Goal: Find specific page/section: Find specific page/section

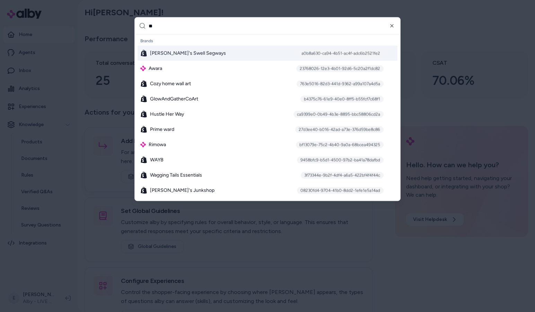
type input "***"
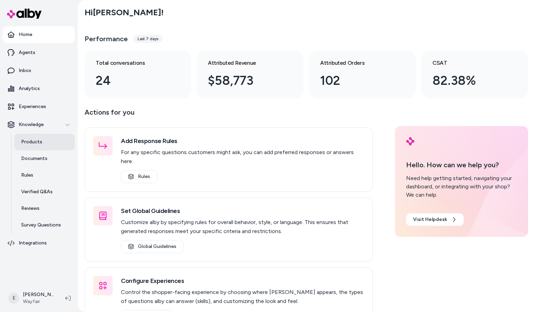
click at [51, 141] on link "Products" at bounding box center [44, 142] width 61 height 17
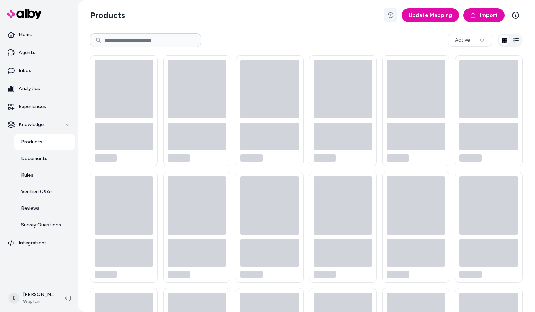
click at [390, 11] on button "button" at bounding box center [391, 15] width 14 height 14
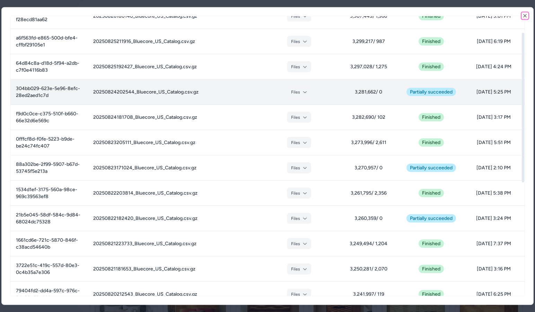
scroll to position [31, 0]
